Goal: Information Seeking & Learning: Learn about a topic

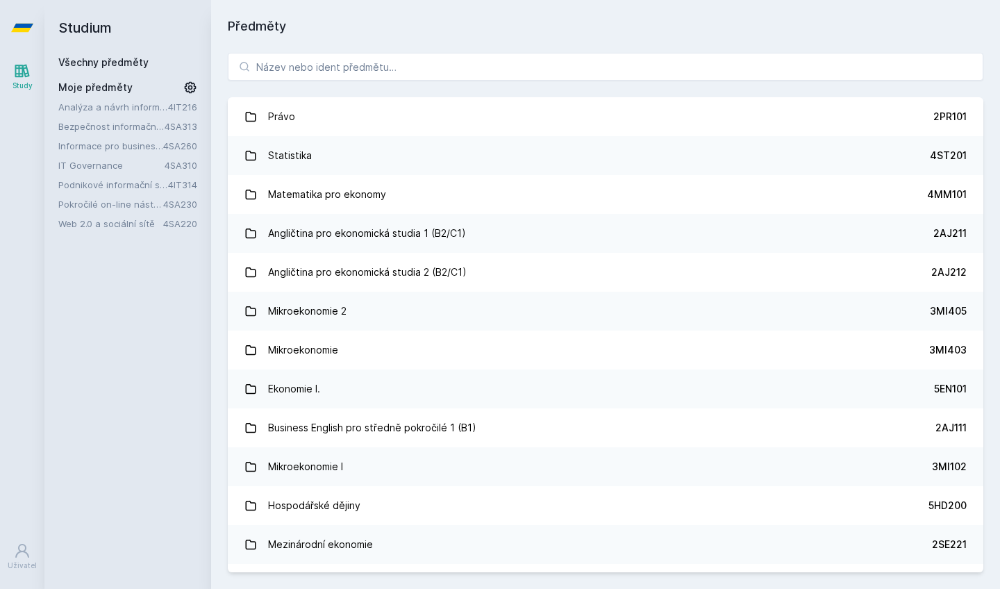
click at [108, 166] on link "IT Governance" at bounding box center [111, 165] width 106 height 14
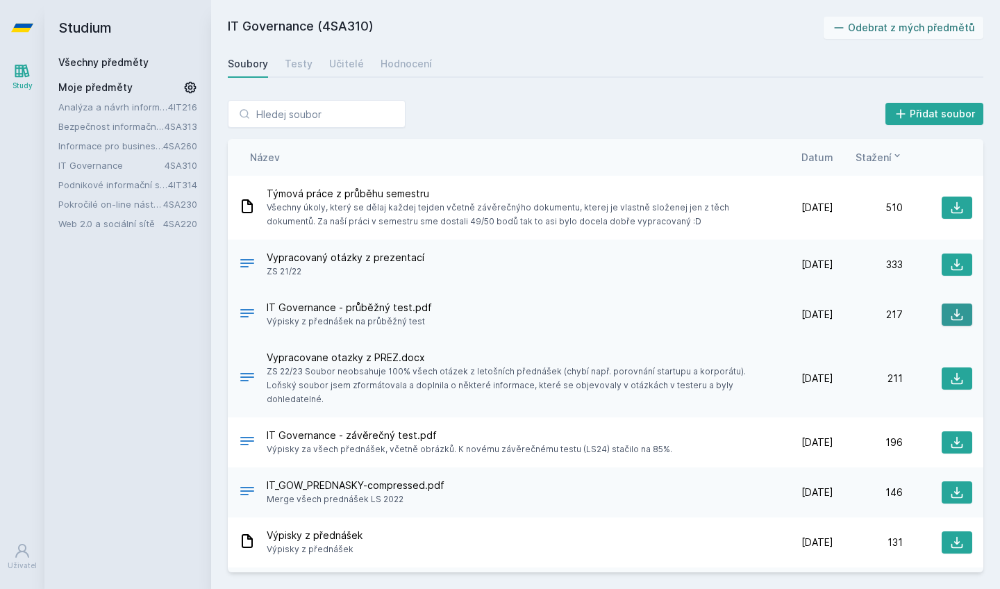
click at [956, 314] on icon at bounding box center [957, 315] width 14 height 14
click at [333, 67] on div "Učitelé" at bounding box center [346, 64] width 35 height 14
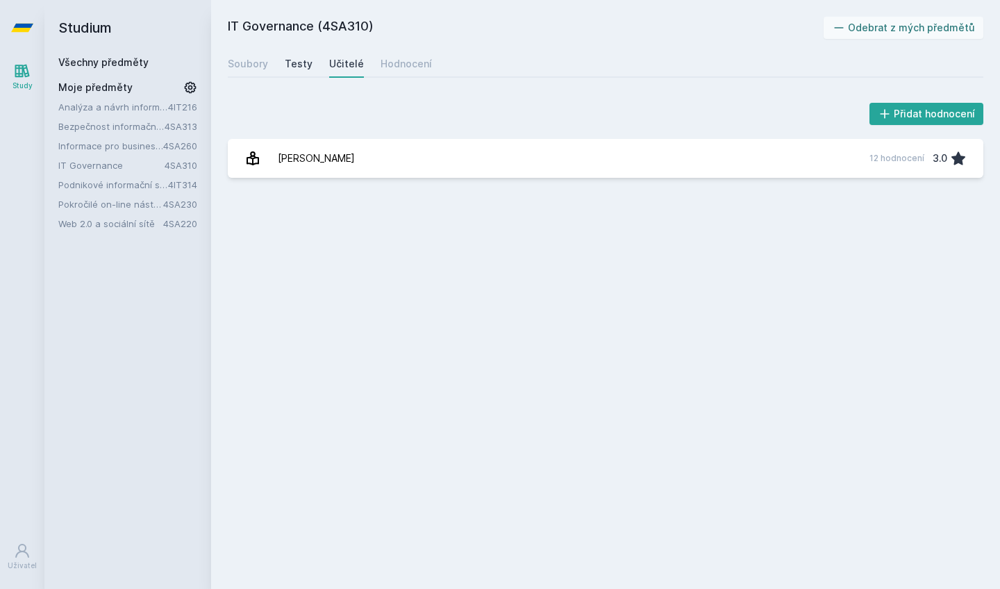
click at [309, 65] on div "Testy" at bounding box center [299, 64] width 28 height 14
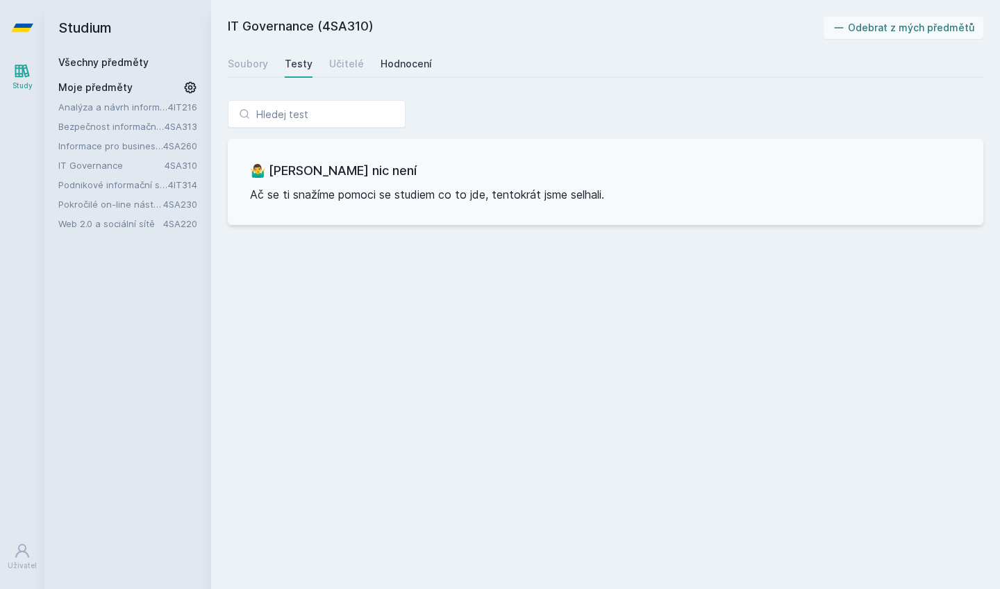
click at [402, 64] on div "Hodnocení" at bounding box center [406, 64] width 51 height 14
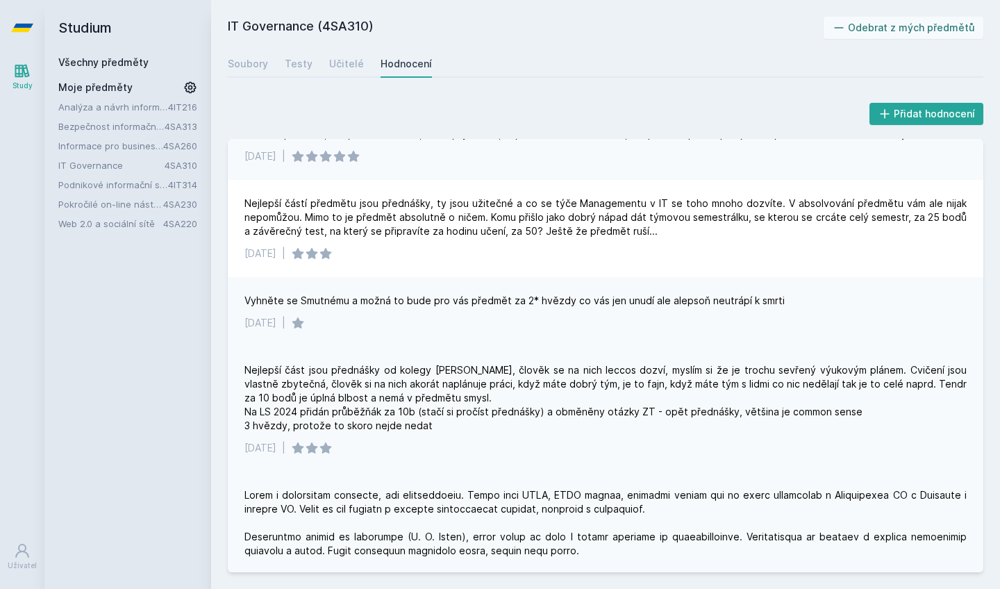
scroll to position [99, 0]
click at [397, 371] on div "Nejlepší část jsou přednášky od kolegy [PERSON_NAME], člověk se na nich leccos …" at bounding box center [606, 396] width 722 height 69
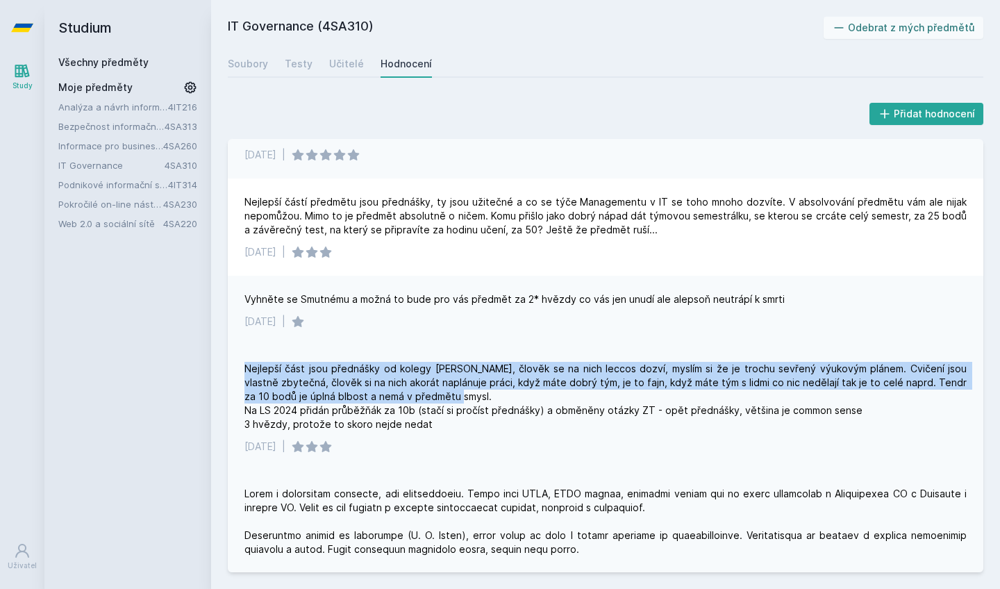
click at [397, 371] on div "Nejlepší část jsou přednášky od kolegy [PERSON_NAME], člověk se na nich leccos …" at bounding box center [606, 396] width 722 height 69
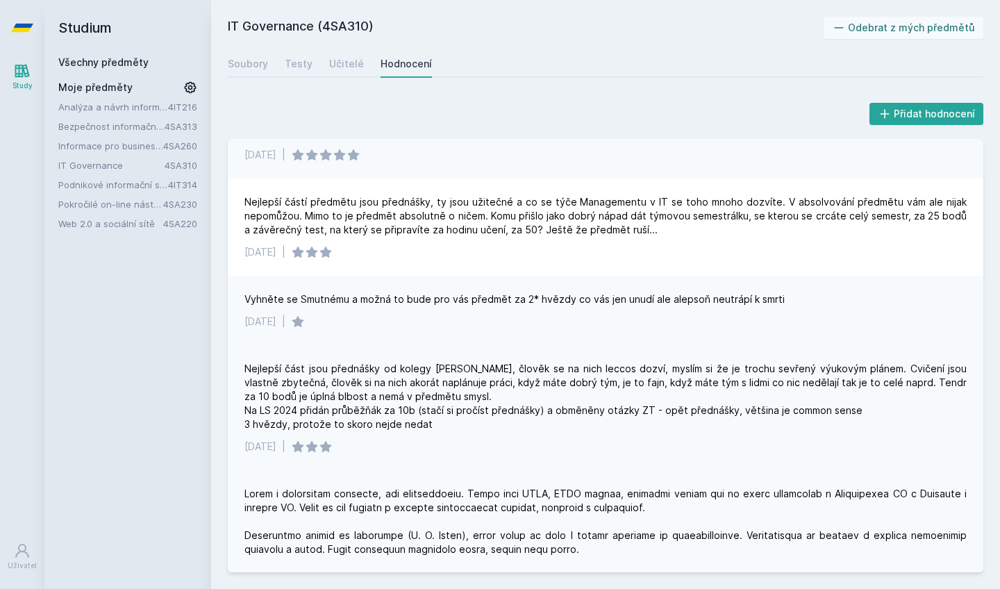
click at [394, 385] on div "Nejlepší část jsou přednášky od kolegy [PERSON_NAME], člověk se na nich leccos …" at bounding box center [606, 396] width 722 height 69
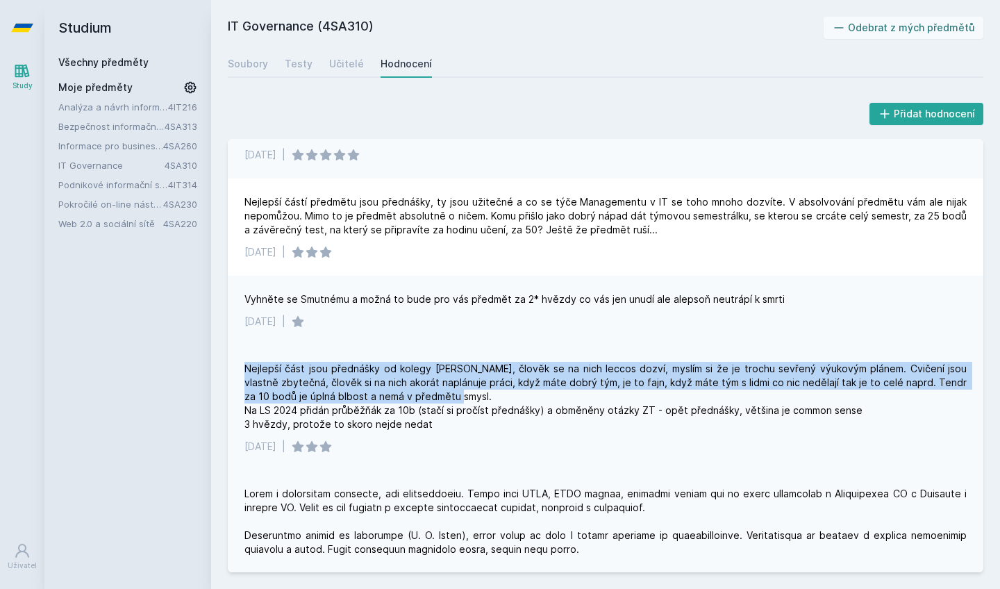
click at [394, 385] on div "Nejlepší část jsou přednášky od kolegy [PERSON_NAME], člověk se na nich leccos …" at bounding box center [606, 396] width 722 height 69
click at [386, 382] on div "Nejlepší část jsou přednášky od kolegy [PERSON_NAME], člověk se na nich leccos …" at bounding box center [606, 396] width 722 height 69
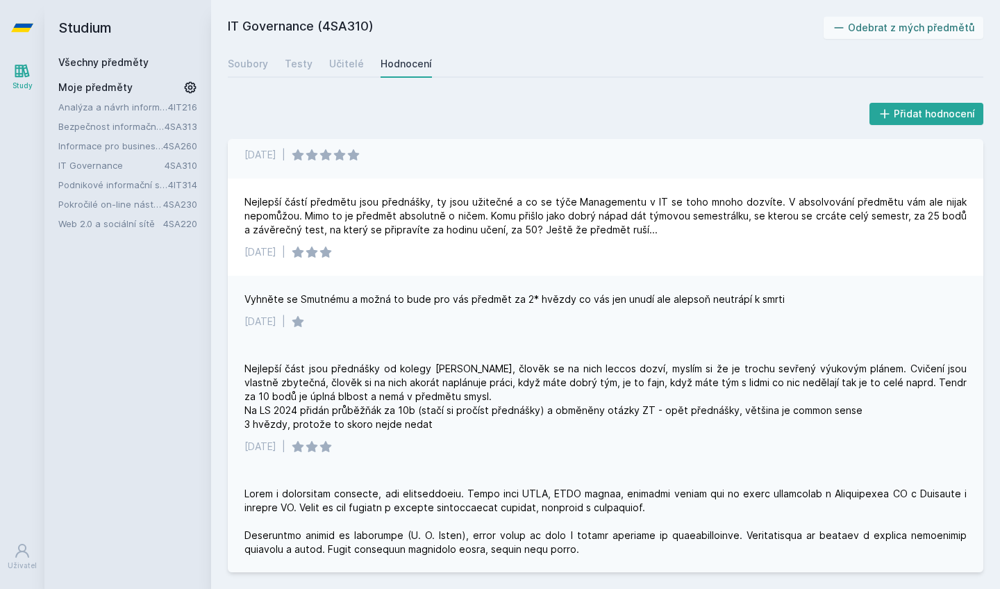
click at [386, 382] on div "Nejlepší část jsou přednášky od kolegy [PERSON_NAME], člověk se na nich leccos …" at bounding box center [606, 396] width 722 height 69
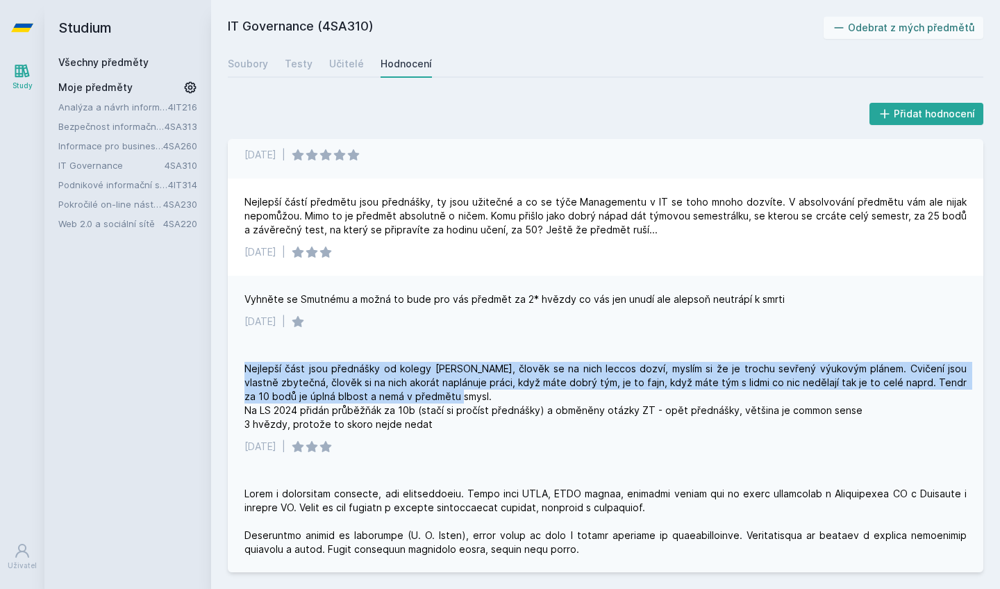
click at [386, 382] on div "Nejlepší část jsou přednášky od kolegy [PERSON_NAME], člověk se na nich leccos …" at bounding box center [606, 396] width 722 height 69
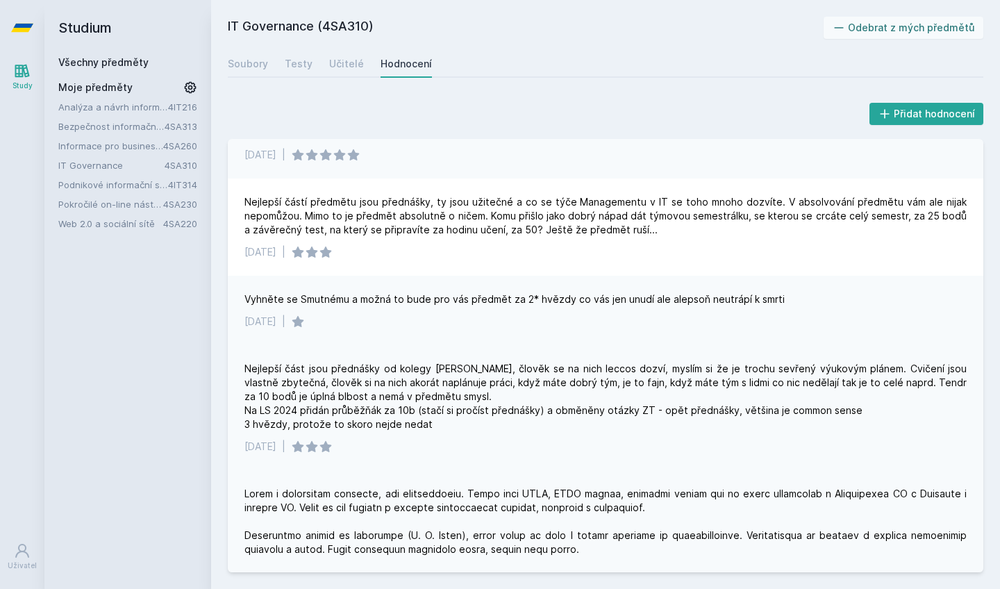
click at [386, 382] on div "Nejlepší část jsou přednášky od kolegy [PERSON_NAME], člověk se na nich leccos …" at bounding box center [606, 396] width 722 height 69
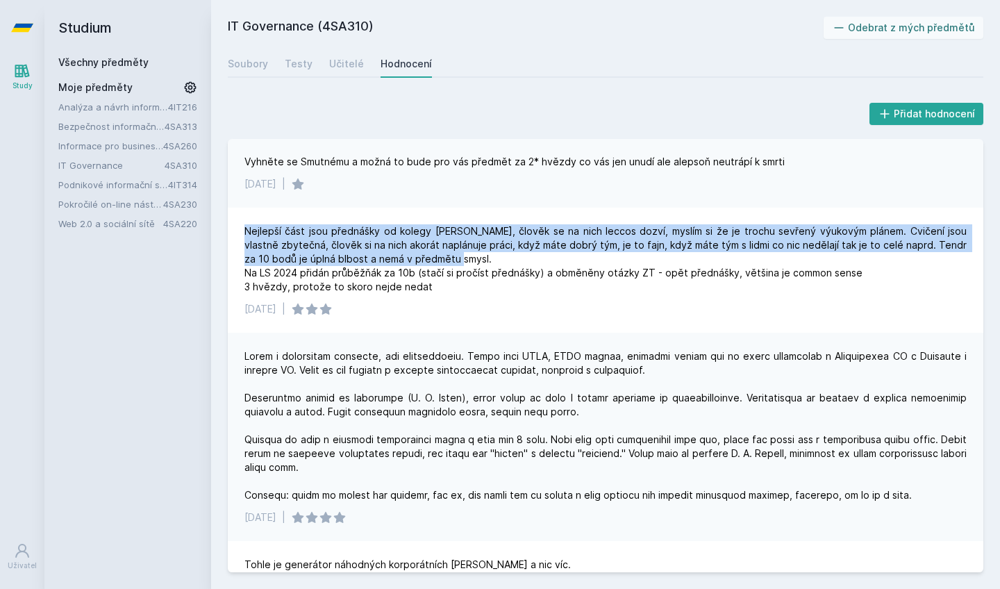
scroll to position [238, 0]
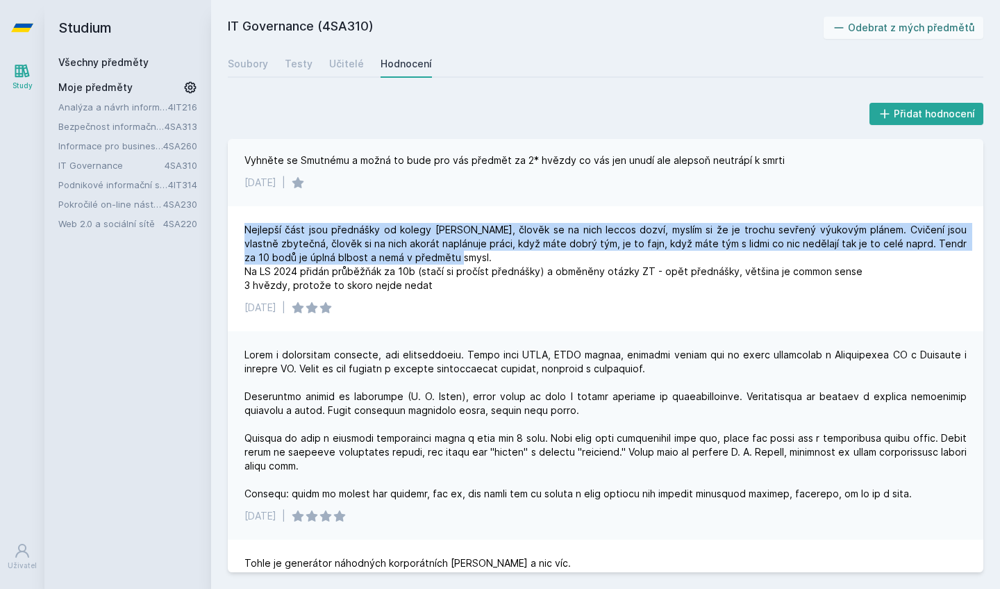
click at [383, 361] on div at bounding box center [606, 424] width 722 height 153
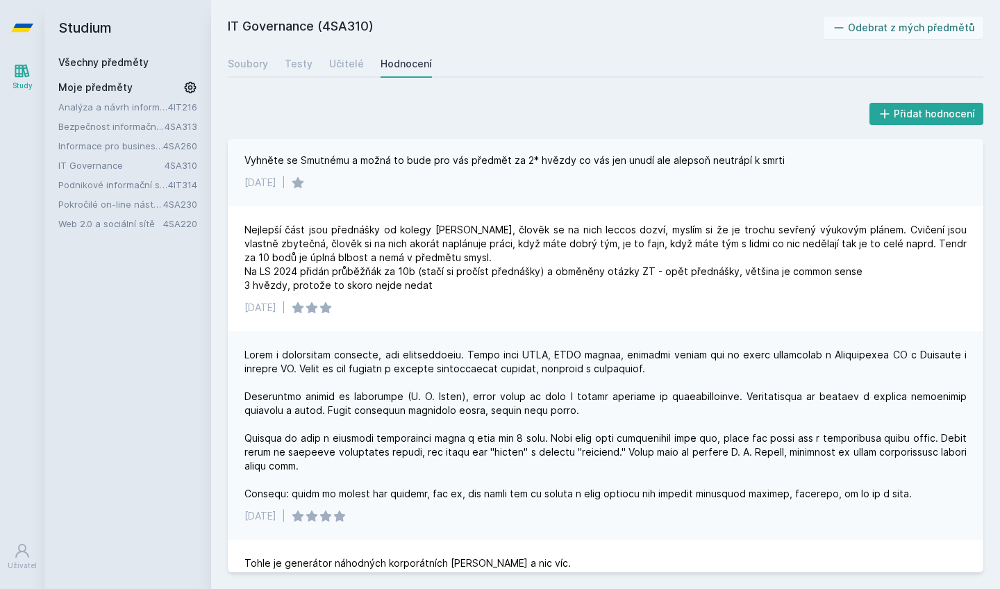
click at [391, 355] on div at bounding box center [606, 424] width 722 height 153
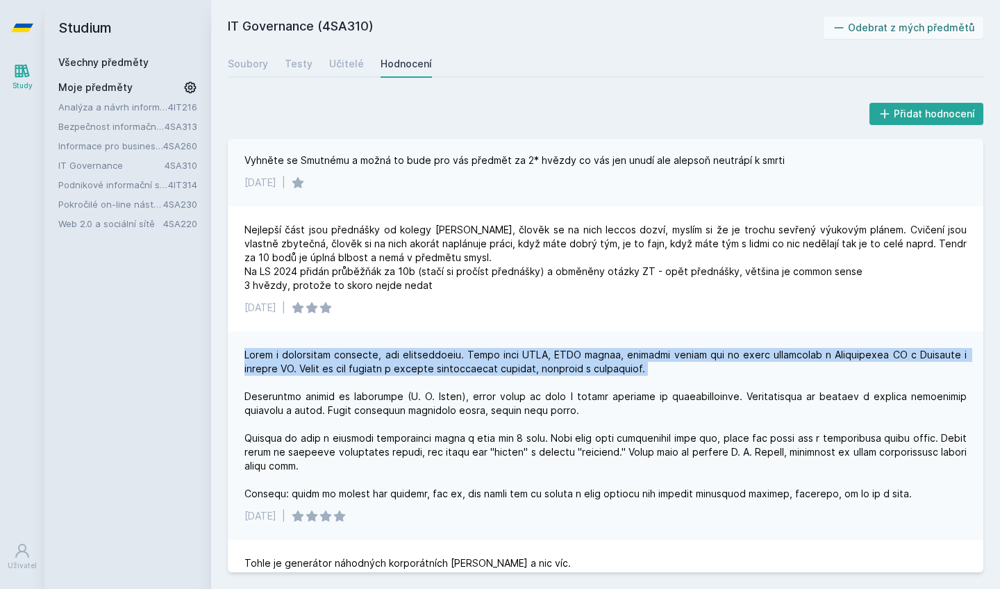
click at [391, 355] on div at bounding box center [606, 424] width 722 height 153
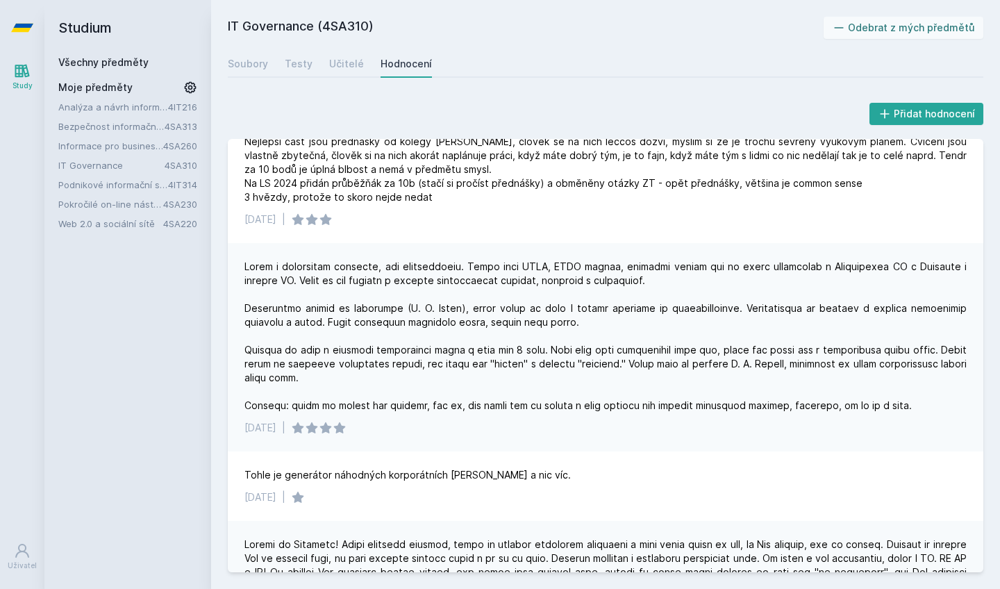
scroll to position [331, 0]
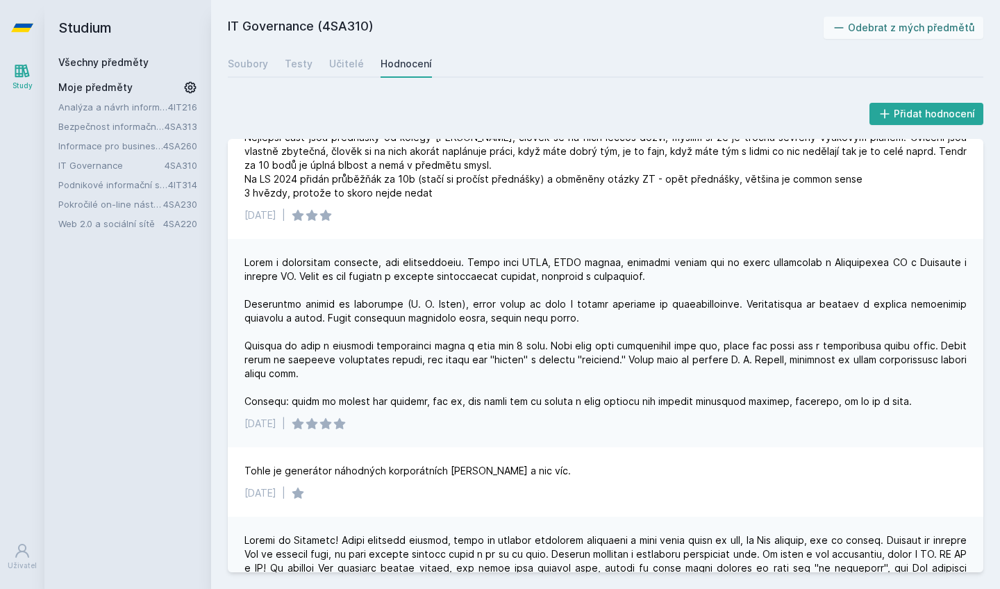
click at [391, 355] on div at bounding box center [606, 332] width 722 height 153
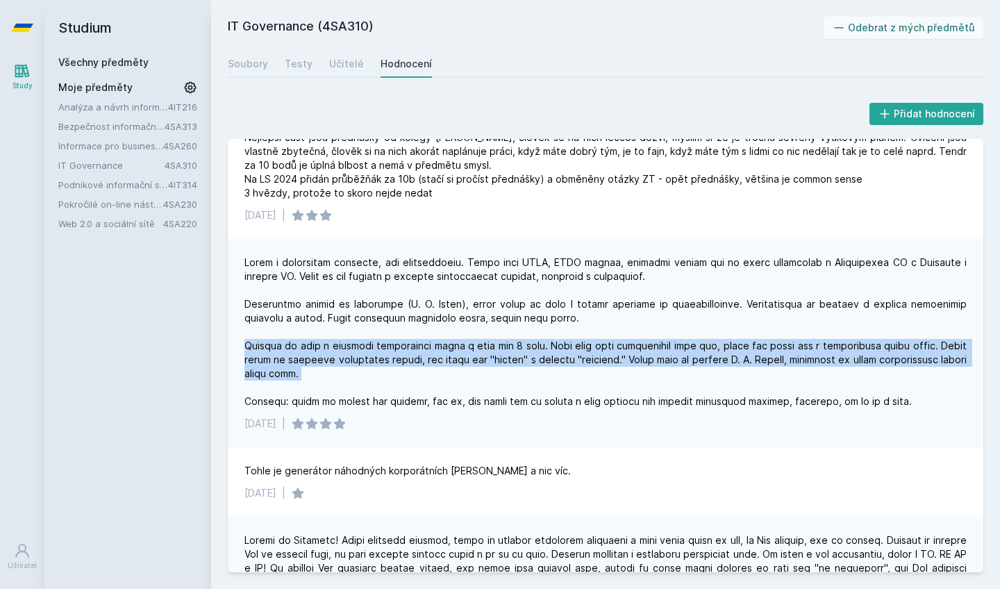
click at [391, 355] on div at bounding box center [606, 332] width 722 height 153
